Goal: Understand process/instructions

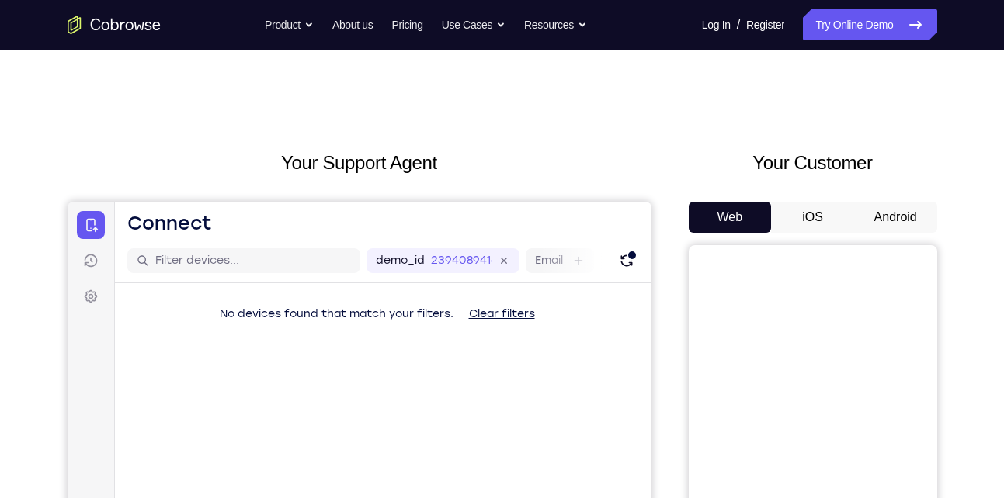
click at [902, 217] on button "Android" at bounding box center [895, 217] width 83 height 31
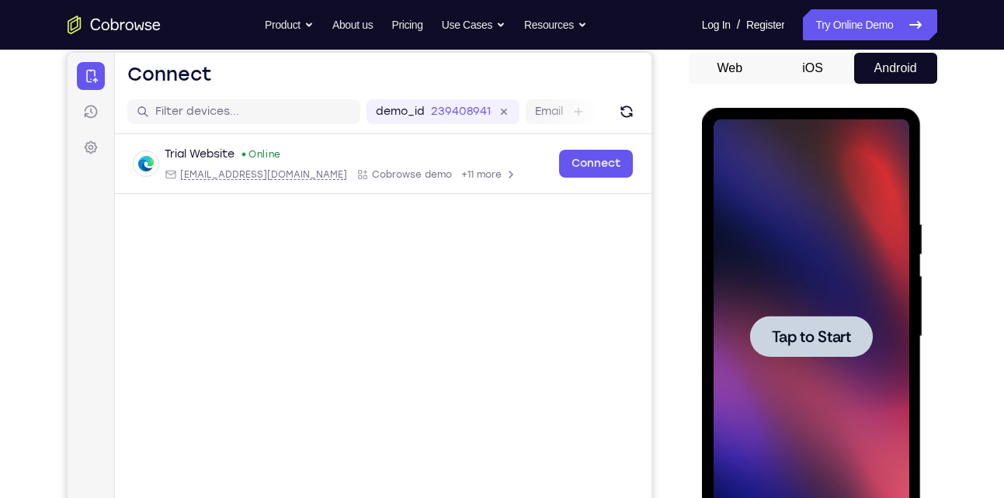
scroll to position [150, 0]
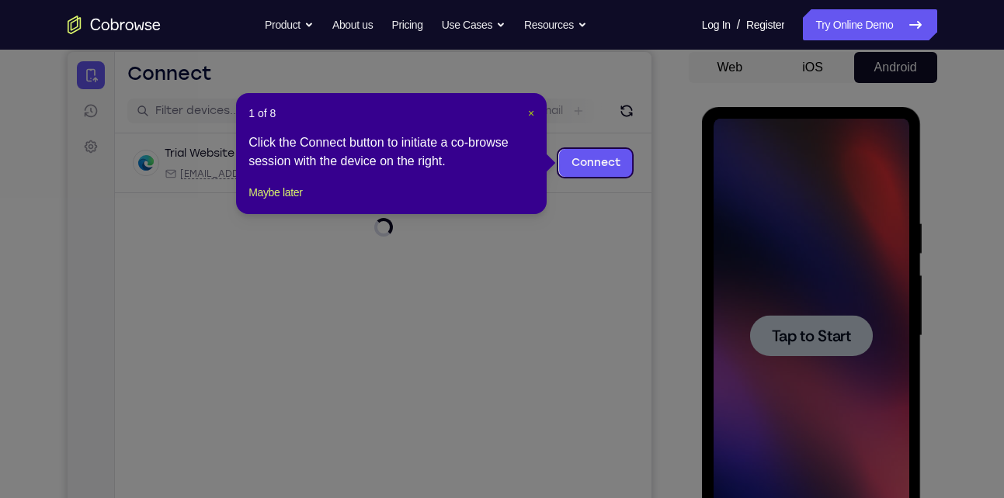
click at [533, 111] on span "×" at bounding box center [531, 113] width 6 height 12
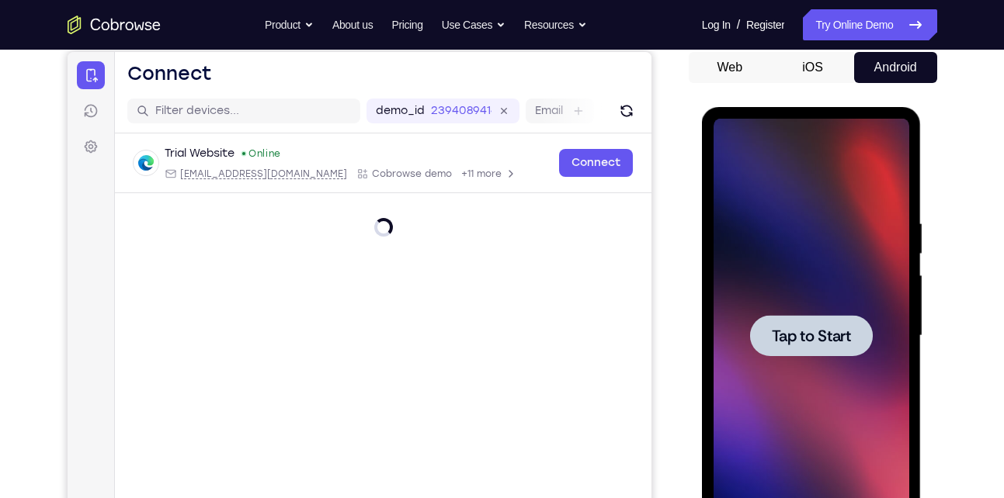
click at [801, 296] on div at bounding box center [812, 336] width 196 height 435
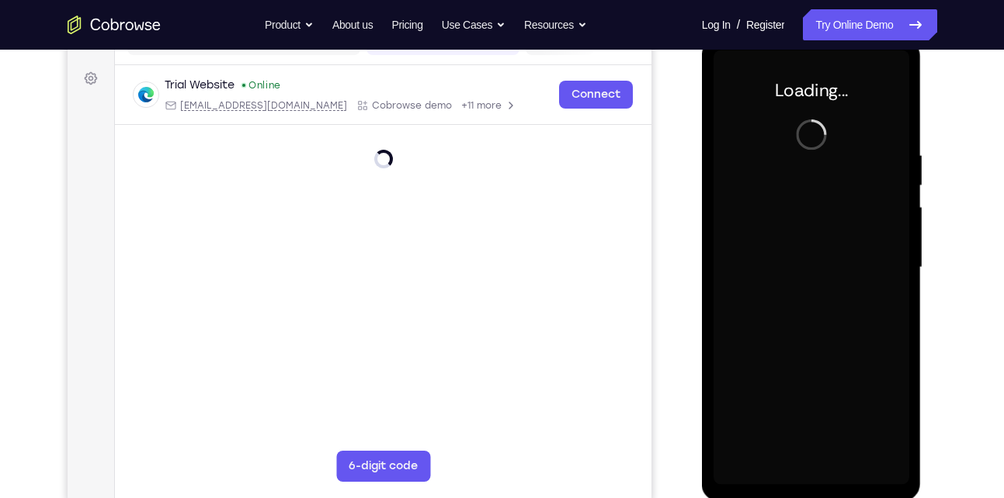
scroll to position [217, 0]
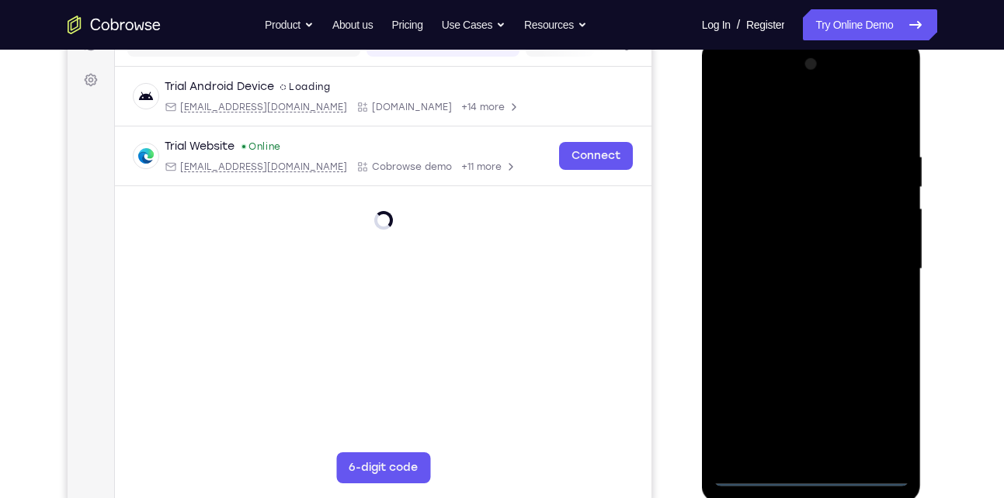
click at [811, 480] on div at bounding box center [812, 269] width 196 height 435
click at [882, 410] on div at bounding box center [812, 269] width 196 height 435
click at [727, 89] on div at bounding box center [812, 269] width 196 height 435
click at [880, 261] on div at bounding box center [812, 269] width 196 height 435
click at [798, 293] on div at bounding box center [812, 269] width 196 height 435
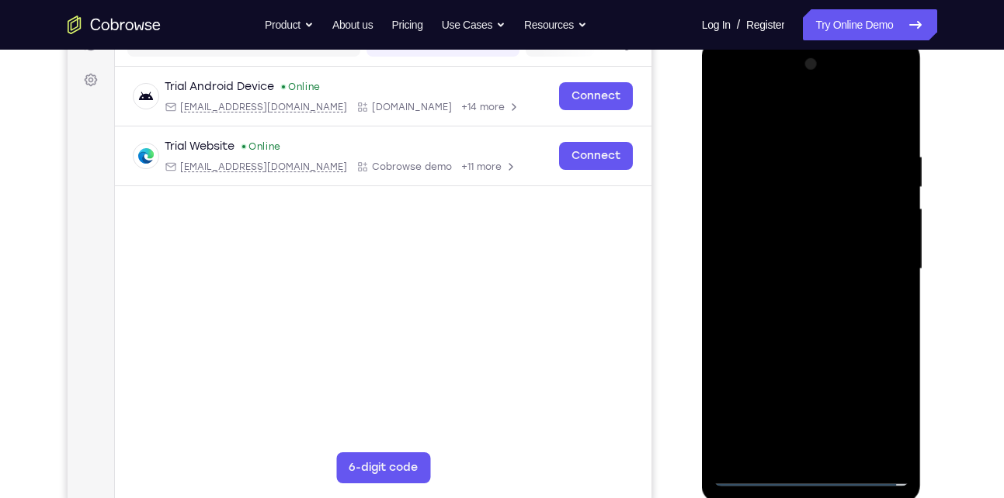
click at [820, 348] on div at bounding box center [812, 269] width 196 height 435
click at [769, 260] on div at bounding box center [812, 269] width 196 height 435
click at [776, 273] on div at bounding box center [812, 269] width 196 height 435
click at [811, 254] on div at bounding box center [812, 269] width 196 height 435
click at [830, 287] on div at bounding box center [812, 269] width 196 height 435
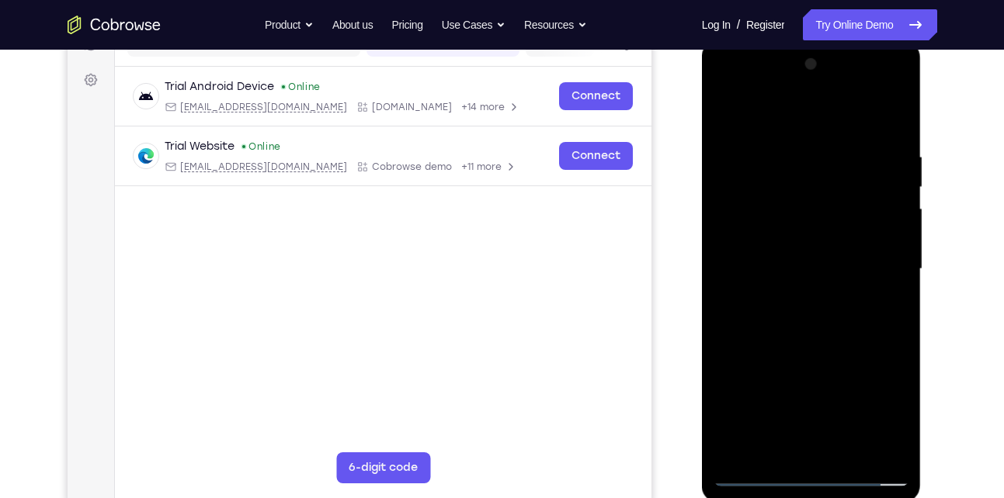
click at [826, 335] on div at bounding box center [812, 269] width 196 height 435
click at [852, 123] on div at bounding box center [812, 269] width 196 height 435
click at [801, 147] on div at bounding box center [812, 269] width 196 height 435
click at [804, 335] on div at bounding box center [812, 269] width 196 height 435
click at [839, 215] on div at bounding box center [812, 269] width 196 height 435
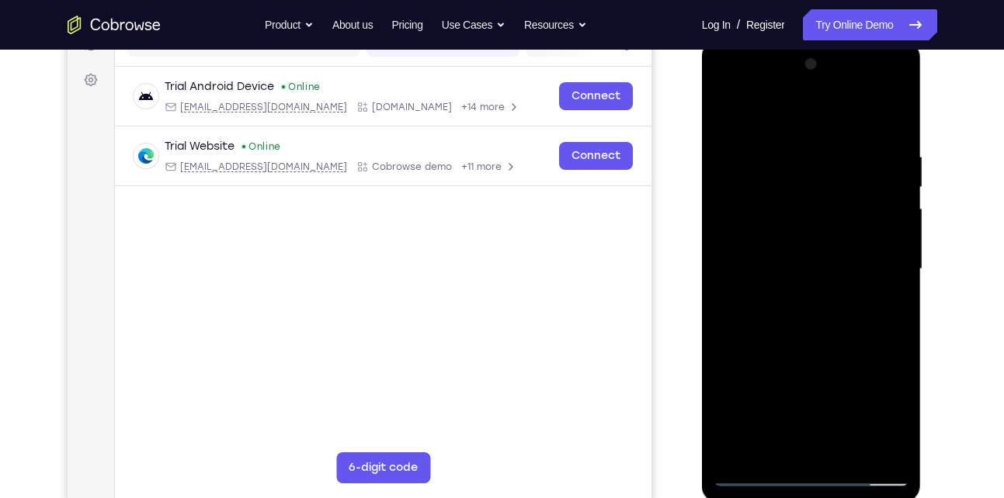
drag, startPoint x: 827, startPoint y: 398, endPoint x: 786, endPoint y: 168, distance: 233.5
click at [786, 168] on div at bounding box center [812, 269] width 196 height 435
click at [811, 452] on div at bounding box center [812, 269] width 196 height 435
click at [731, 237] on div at bounding box center [812, 269] width 196 height 435
